Goal: Task Accomplishment & Management: Use online tool/utility

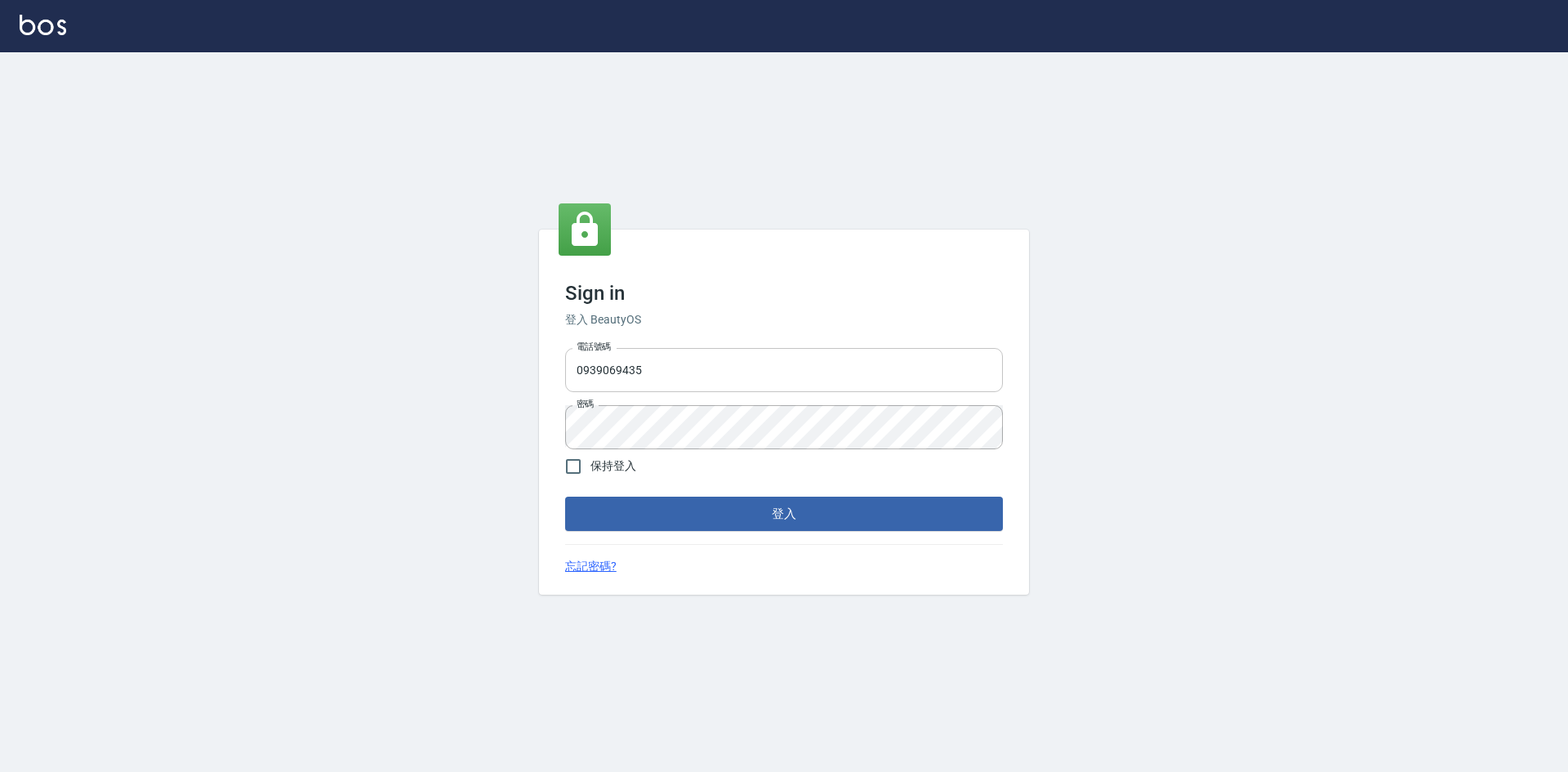
click at [708, 367] on input "0939069435" at bounding box center [784, 370] width 438 height 44
type input "0963852741"
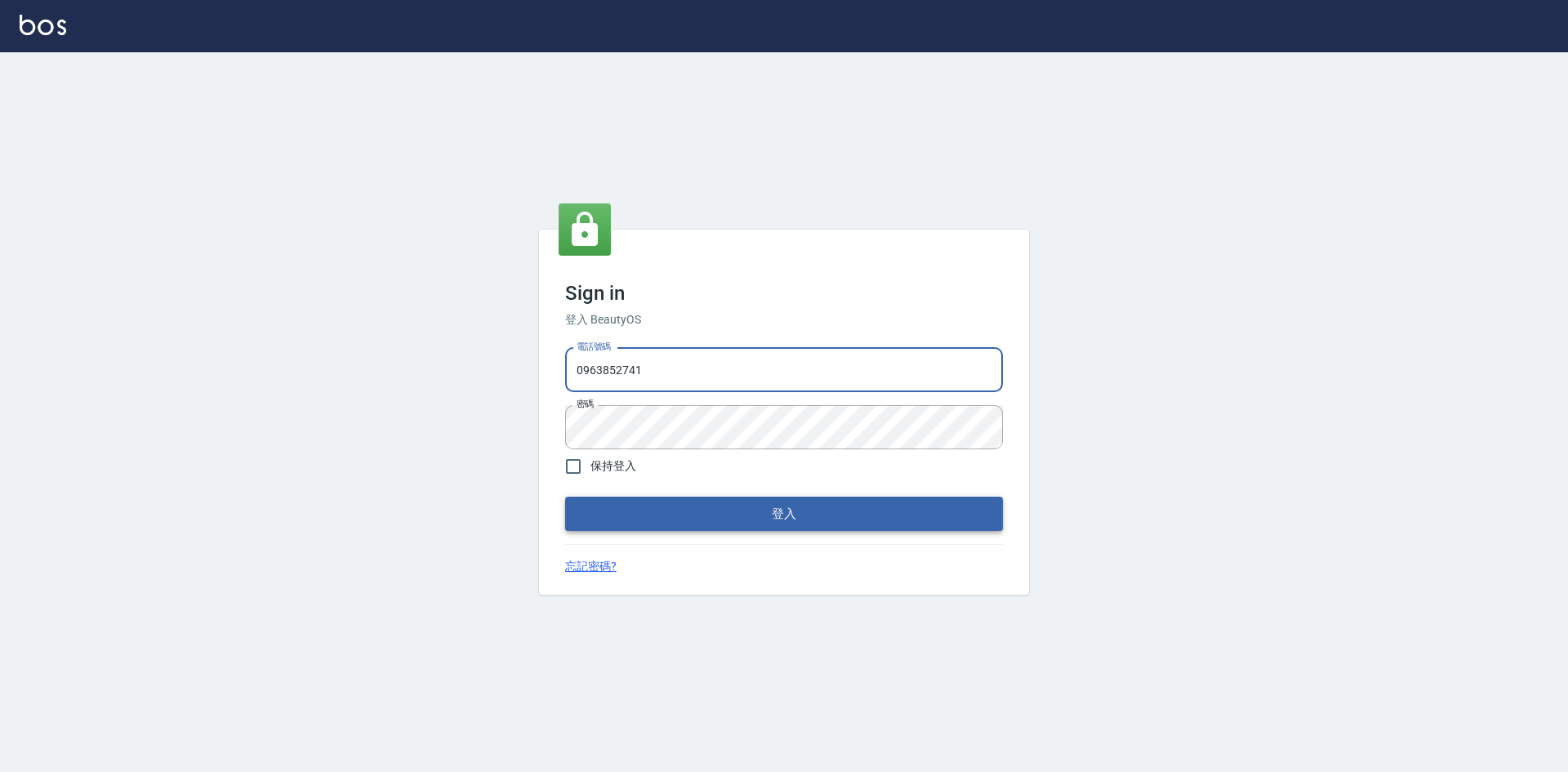
click at [710, 507] on button "登入" at bounding box center [784, 513] width 438 height 34
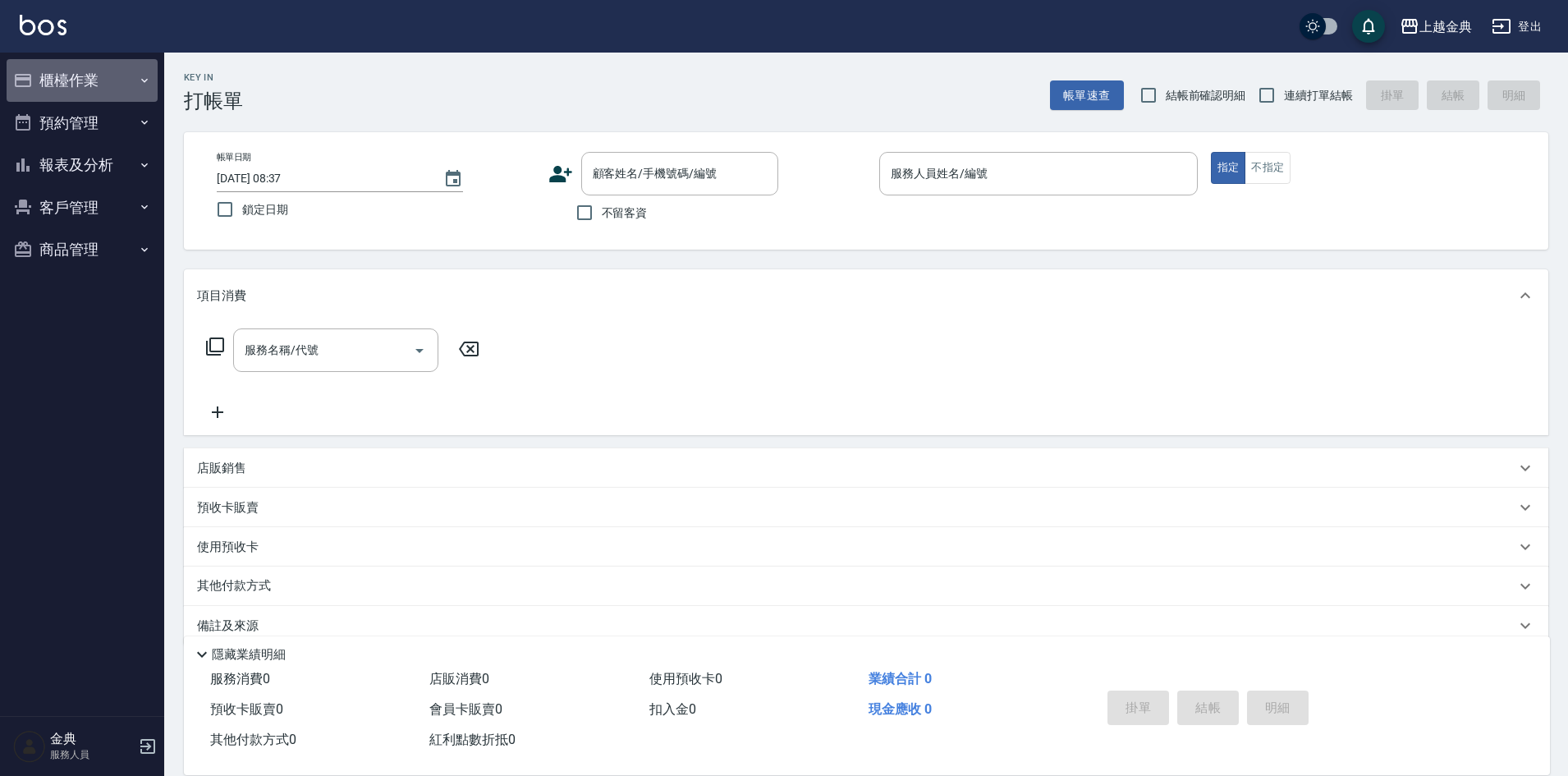
click at [51, 79] on button "櫃檯作業" at bounding box center [82, 81] width 151 height 43
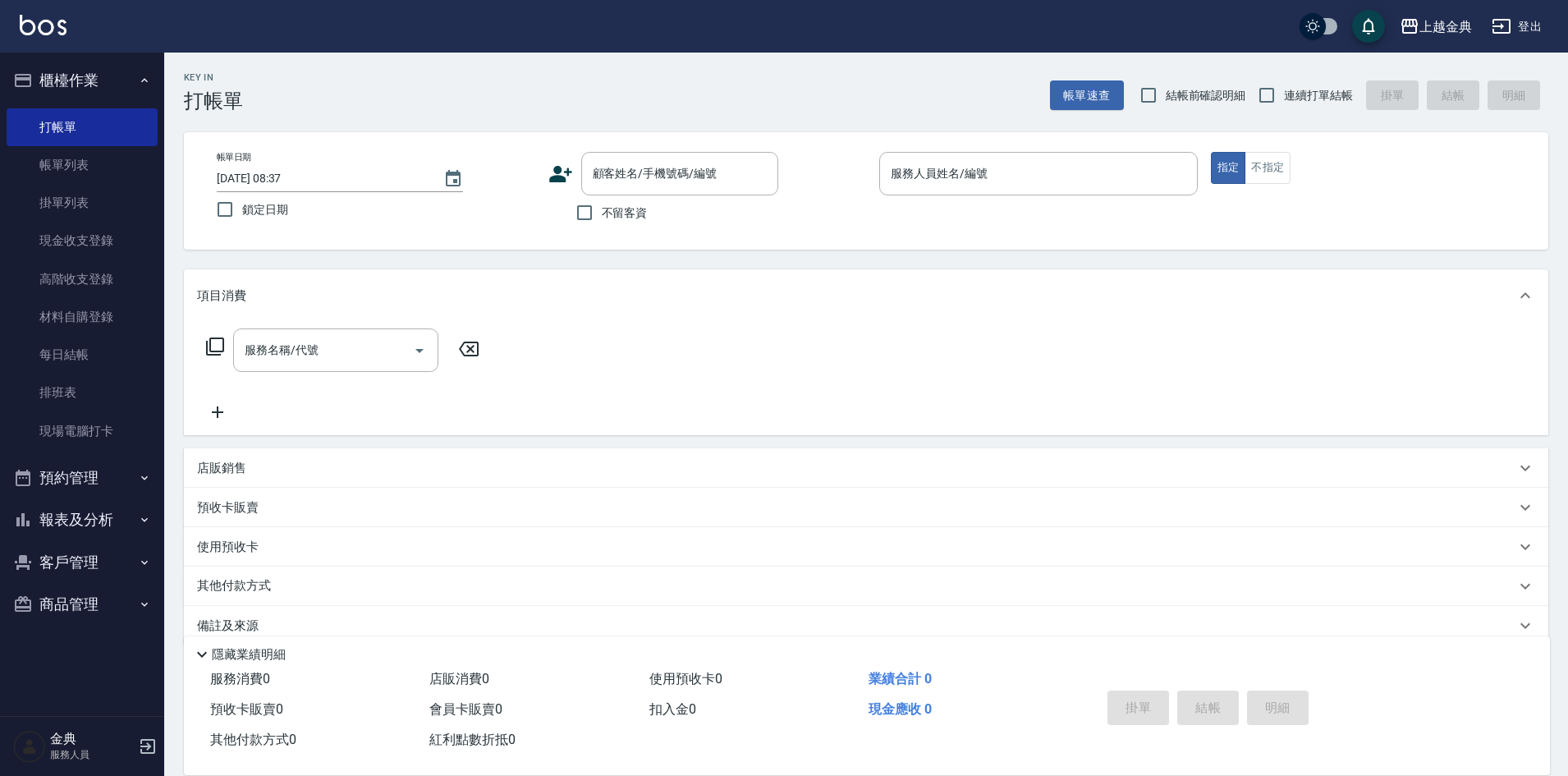
click at [74, 457] on button "預約管理" at bounding box center [82, 478] width 151 height 43
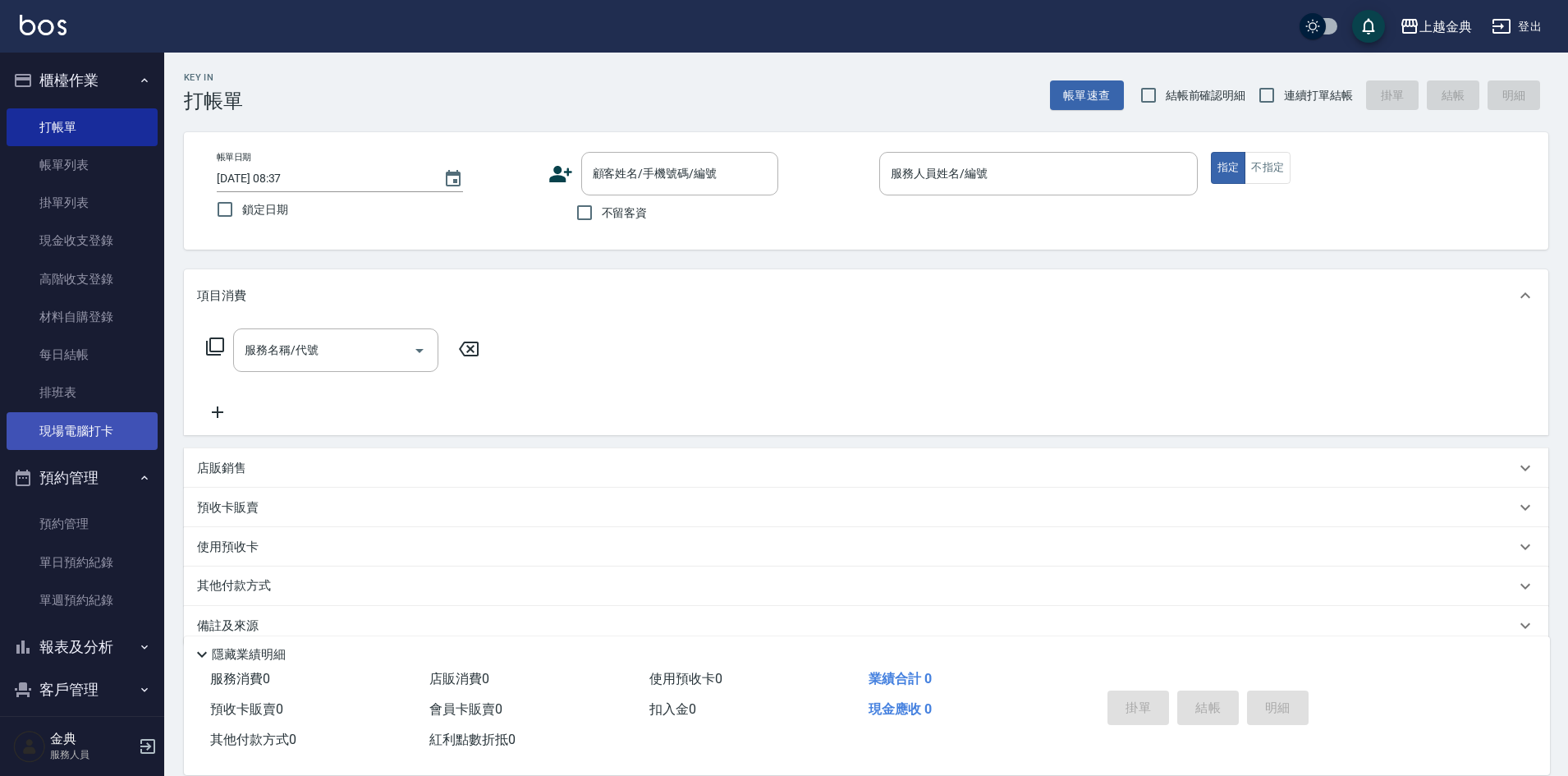
click at [70, 437] on link "現場電腦打卡" at bounding box center [82, 431] width 151 height 38
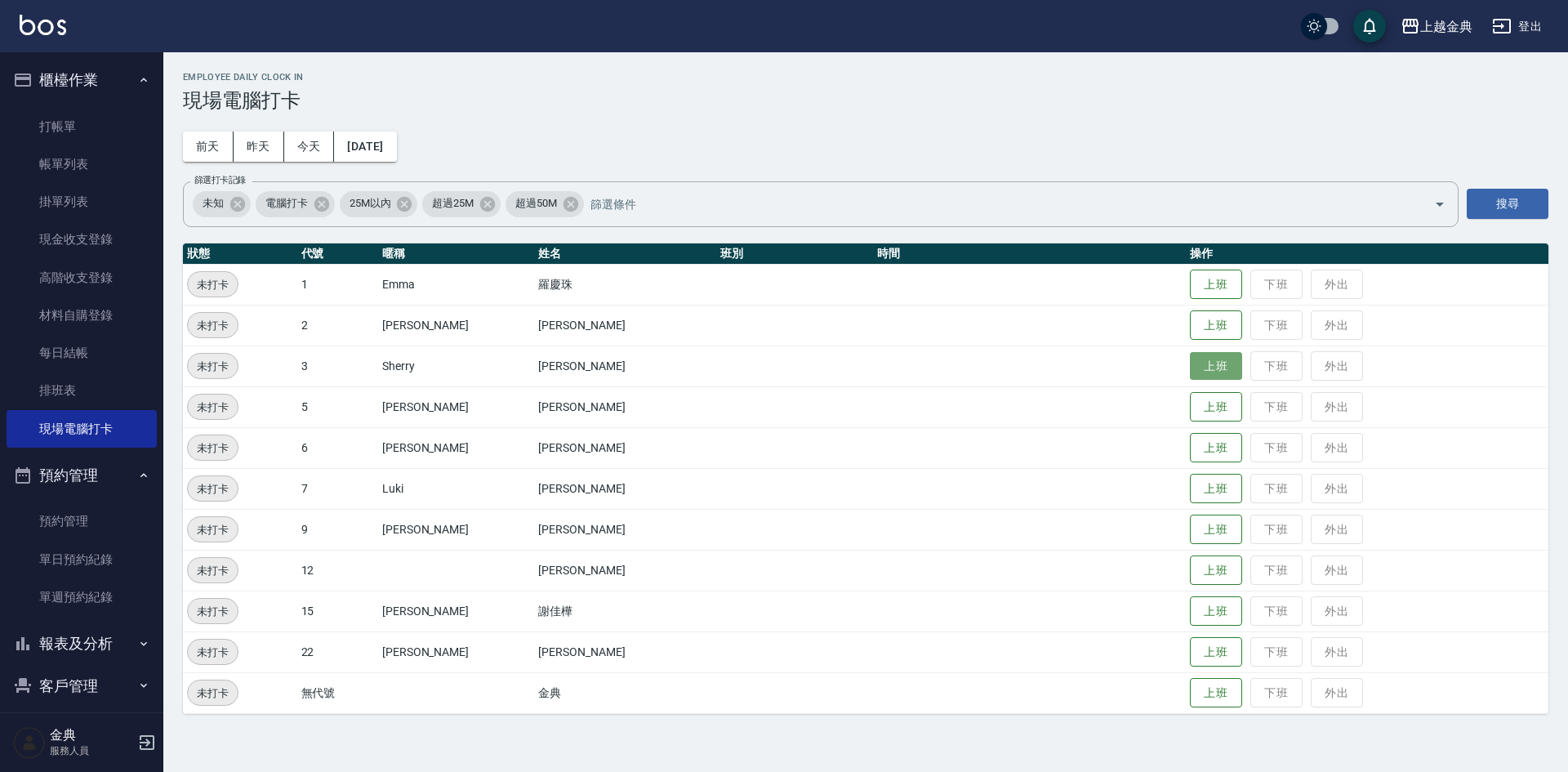
click at [1190, 367] on button "上班" at bounding box center [1216, 366] width 52 height 28
